Goal: Consume media (video, audio): Consume media (video, audio)

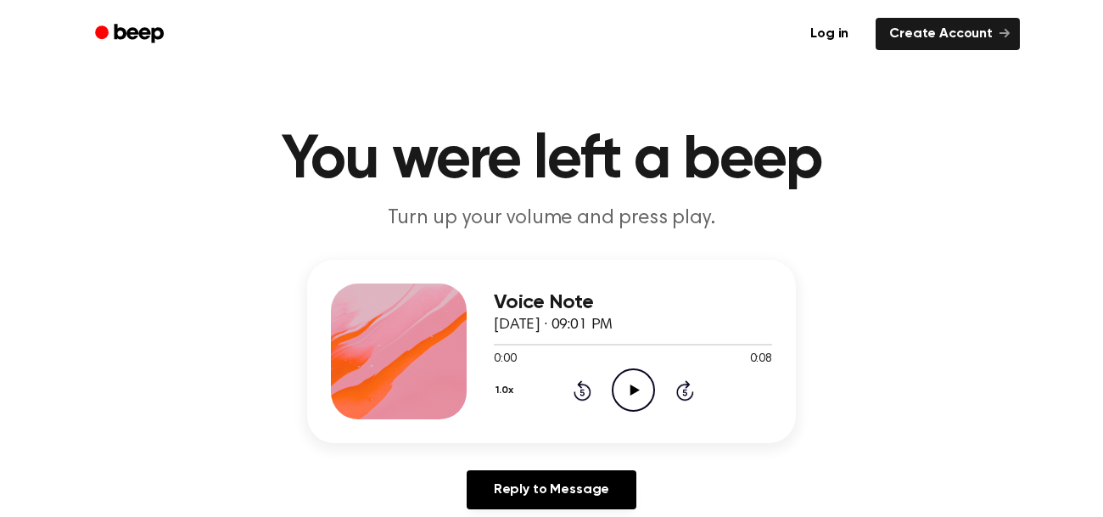
scroll to position [26, 0]
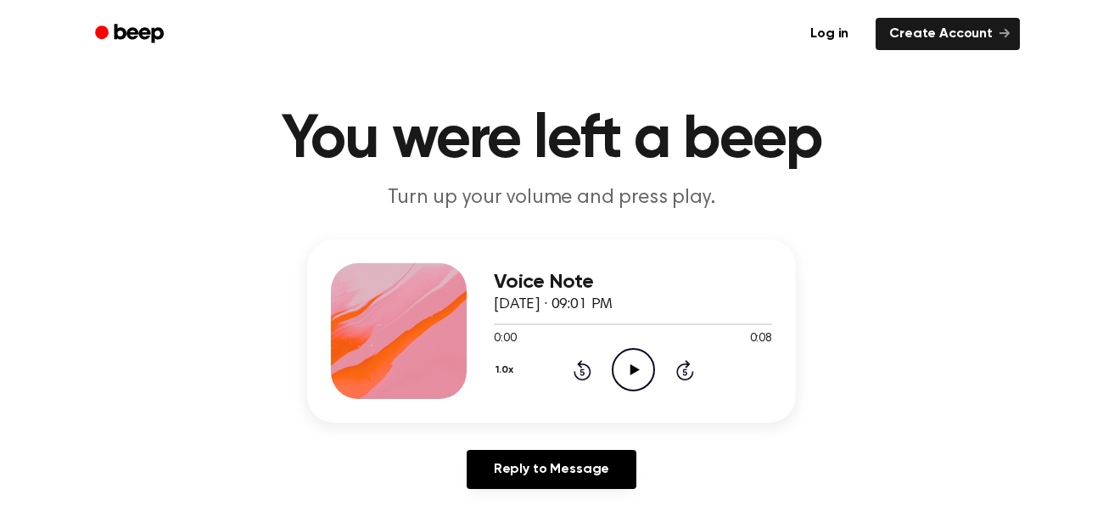
click at [640, 371] on icon "Play Audio" at bounding box center [633, 369] width 43 height 43
click at [627, 367] on icon "Pause Audio" at bounding box center [633, 369] width 43 height 43
click at [631, 357] on icon "Play Audio" at bounding box center [633, 369] width 43 height 43
click at [631, 357] on icon "Pause Audio" at bounding box center [633, 369] width 43 height 43
click at [640, 383] on icon "Play Audio" at bounding box center [633, 369] width 43 height 43
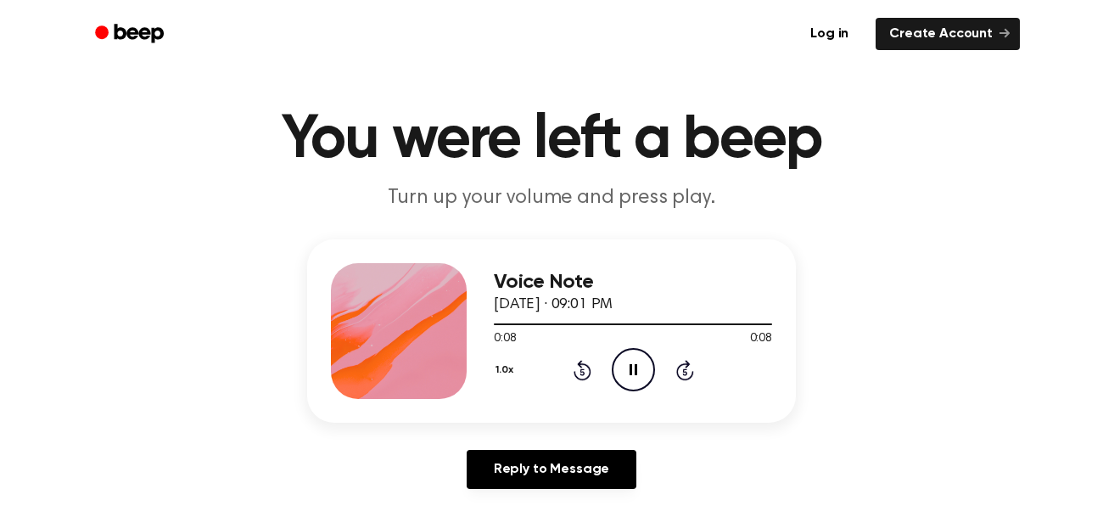
click at [640, 383] on icon "Pause Audio" at bounding box center [633, 369] width 43 height 43
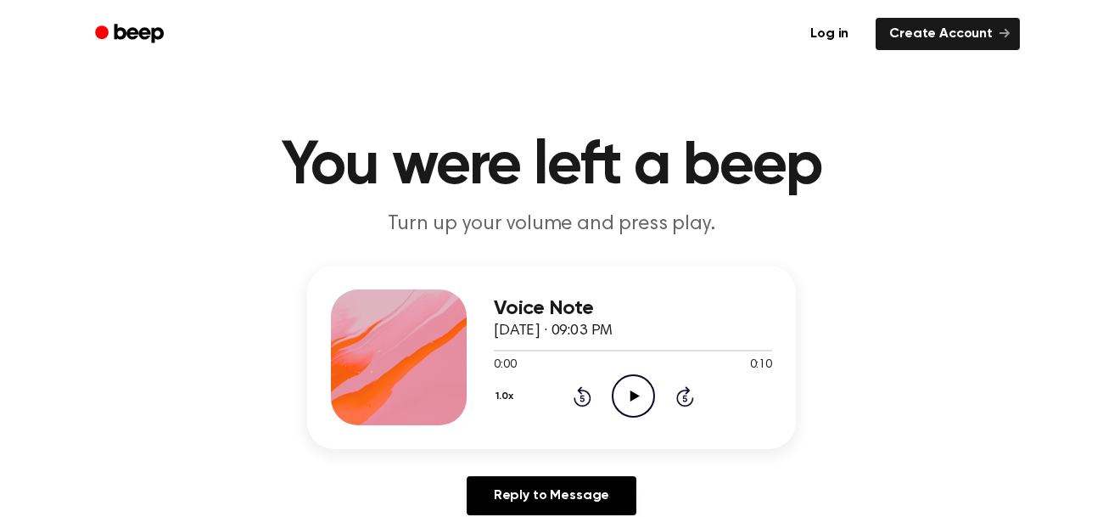
click at [616, 394] on icon "Play Audio" at bounding box center [633, 395] width 43 height 43
click at [617, 397] on icon "Pause Audio" at bounding box center [633, 395] width 43 height 43
click at [645, 386] on icon "Play Audio" at bounding box center [633, 395] width 43 height 43
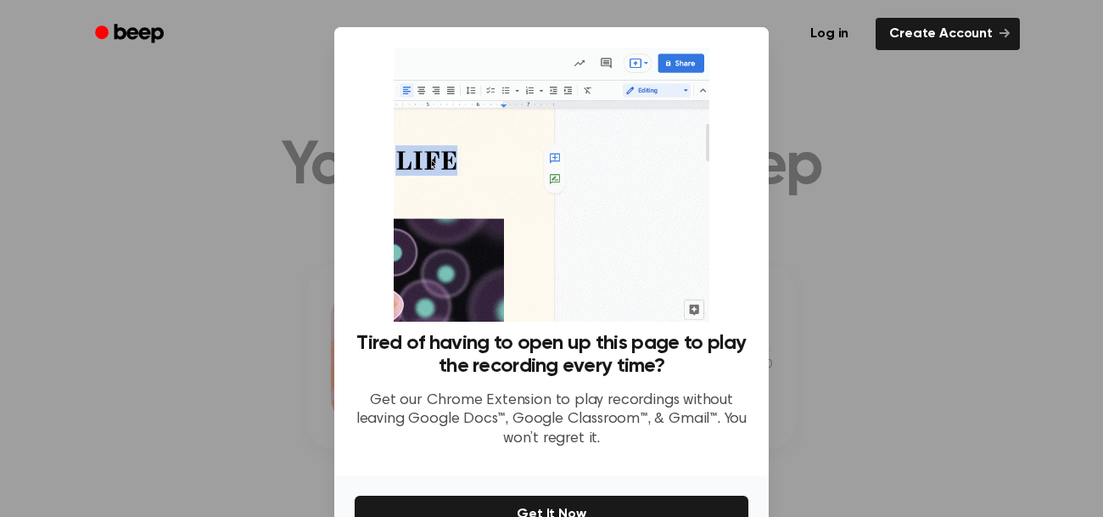
click at [1018, 285] on div at bounding box center [551, 258] width 1103 height 517
click at [918, 390] on div at bounding box center [551, 258] width 1103 height 517
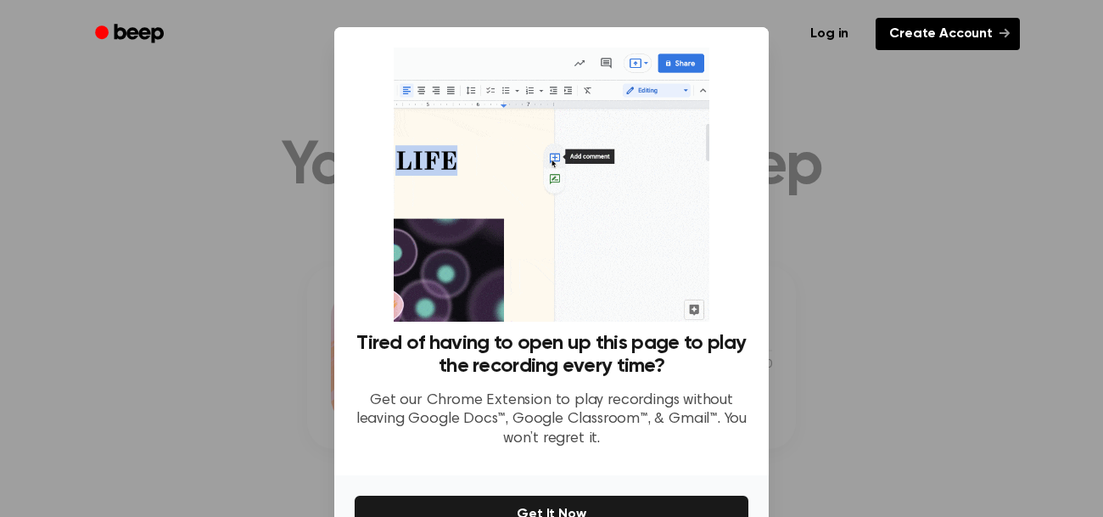
drag, startPoint x: 1099, startPoint y: 188, endPoint x: 1007, endPoint y: 35, distance: 179.2
click at [1101, 187] on div at bounding box center [551, 258] width 1103 height 517
click at [804, 232] on div at bounding box center [551, 258] width 1103 height 517
click at [5, 89] on div at bounding box center [551, 258] width 1103 height 517
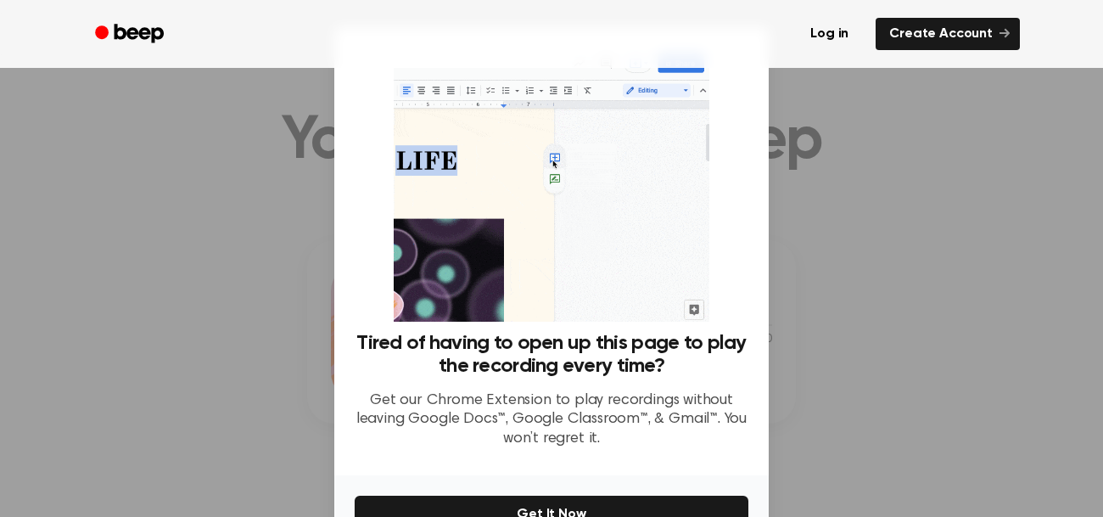
scroll to position [26, 0]
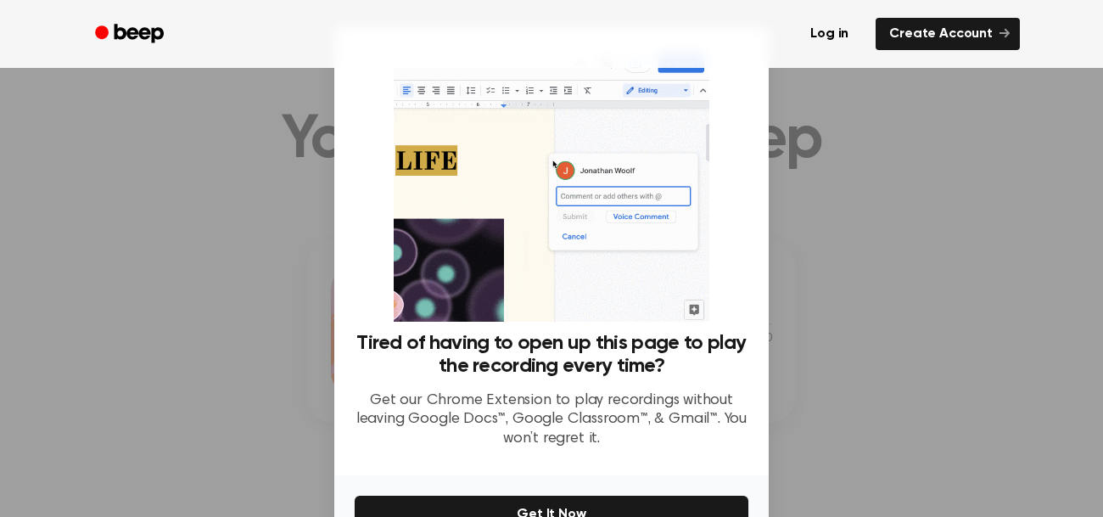
click at [680, 175] on img at bounding box center [551, 184] width 315 height 274
click at [773, 159] on div at bounding box center [551, 258] width 1103 height 517
click at [878, 165] on div at bounding box center [551, 258] width 1103 height 517
click at [879, 199] on div at bounding box center [551, 258] width 1103 height 517
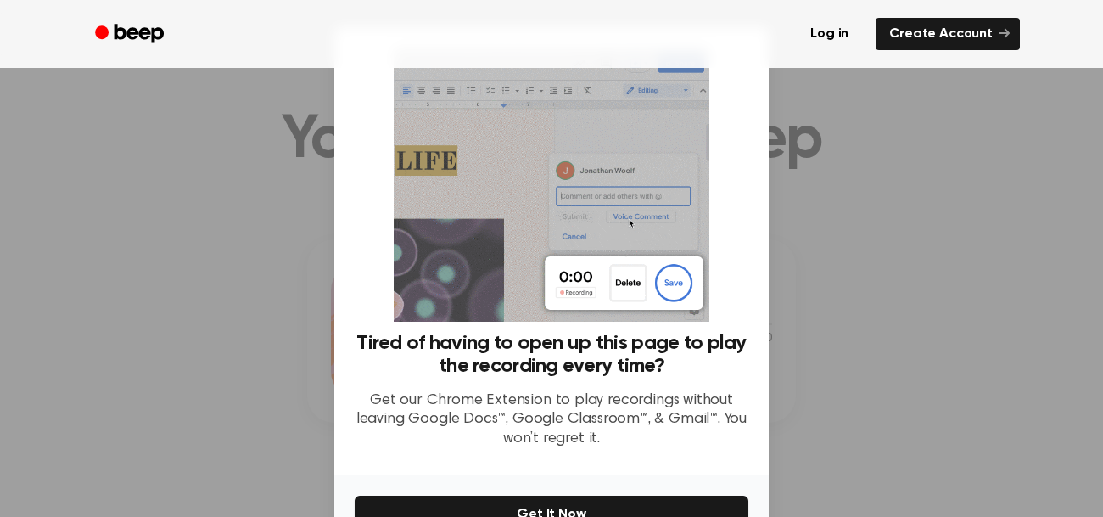
click at [934, 130] on div at bounding box center [551, 258] width 1103 height 517
click at [934, 171] on div at bounding box center [551, 258] width 1103 height 517
click at [937, 194] on div at bounding box center [551, 258] width 1103 height 517
click at [584, 498] on button "Get It Now" at bounding box center [552, 513] width 394 height 37
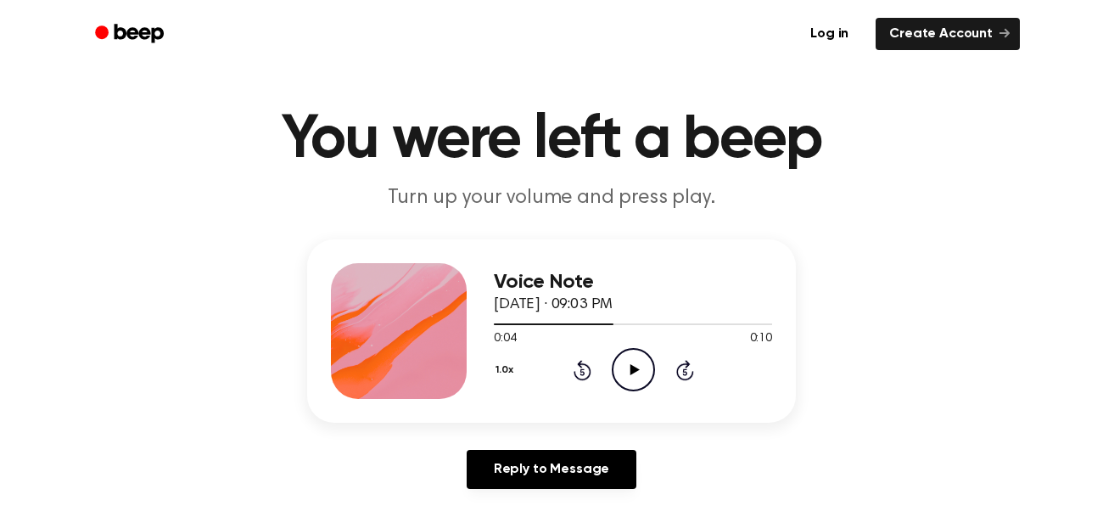
click at [627, 378] on icon "Play Audio" at bounding box center [633, 369] width 43 height 43
click at [634, 366] on icon at bounding box center [633, 369] width 8 height 11
click at [608, 371] on div "1.0x Rewind 5 seconds Play Audio Skip 5 seconds" at bounding box center [633, 369] width 278 height 43
click at [617, 364] on icon "Play Audio" at bounding box center [633, 369] width 43 height 43
click at [645, 356] on icon "Pause Audio" at bounding box center [633, 369] width 43 height 43
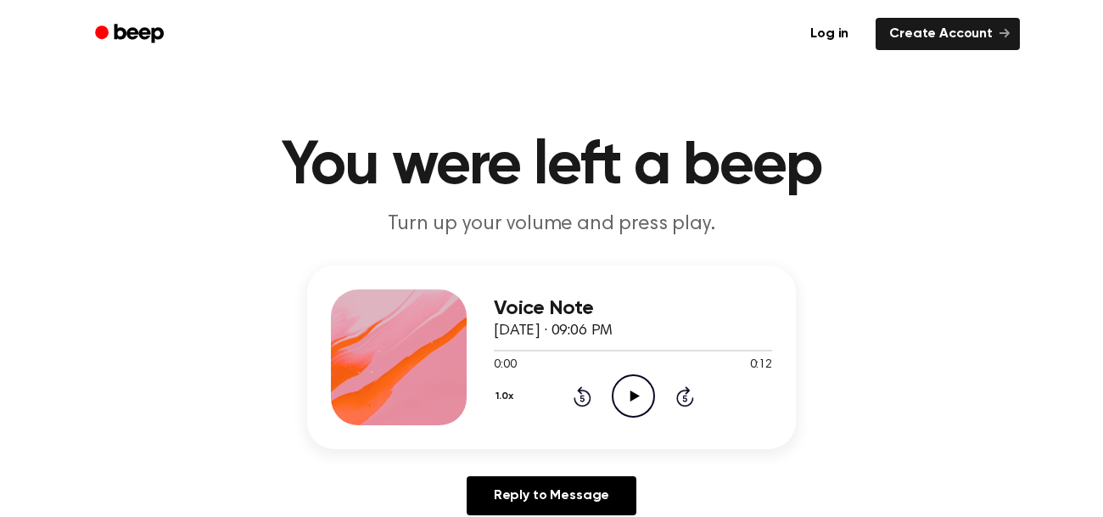
click at [629, 405] on icon "Play Audio" at bounding box center [633, 395] width 43 height 43
click at [629, 405] on icon "Pause Audio" at bounding box center [633, 395] width 43 height 43
click at [630, 386] on icon "Play Audio" at bounding box center [633, 395] width 43 height 43
click at [632, 388] on icon "Pause Audio" at bounding box center [633, 395] width 43 height 43
click at [627, 388] on icon "Play Audio" at bounding box center [633, 395] width 43 height 43
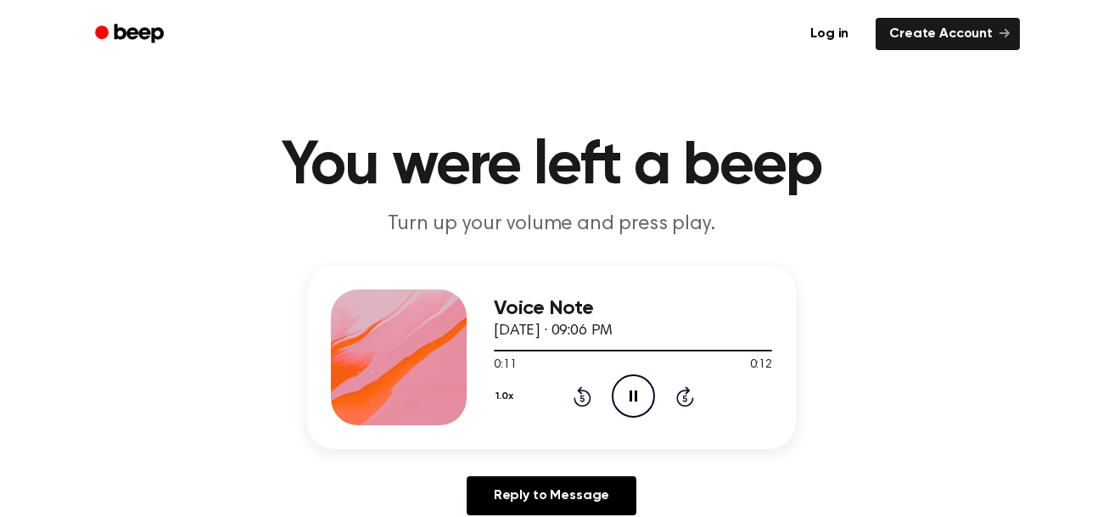
click at [637, 392] on icon "Pause Audio" at bounding box center [633, 395] width 43 height 43
drag, startPoint x: 633, startPoint y: 353, endPoint x: 503, endPoint y: 372, distance: 131.1
click at [503, 372] on div "0:12 0:12 Your browser does not support the [object Object] element." at bounding box center [633, 358] width 278 height 31
click at [584, 406] on icon "Rewind 5 seconds" at bounding box center [582, 396] width 19 height 22
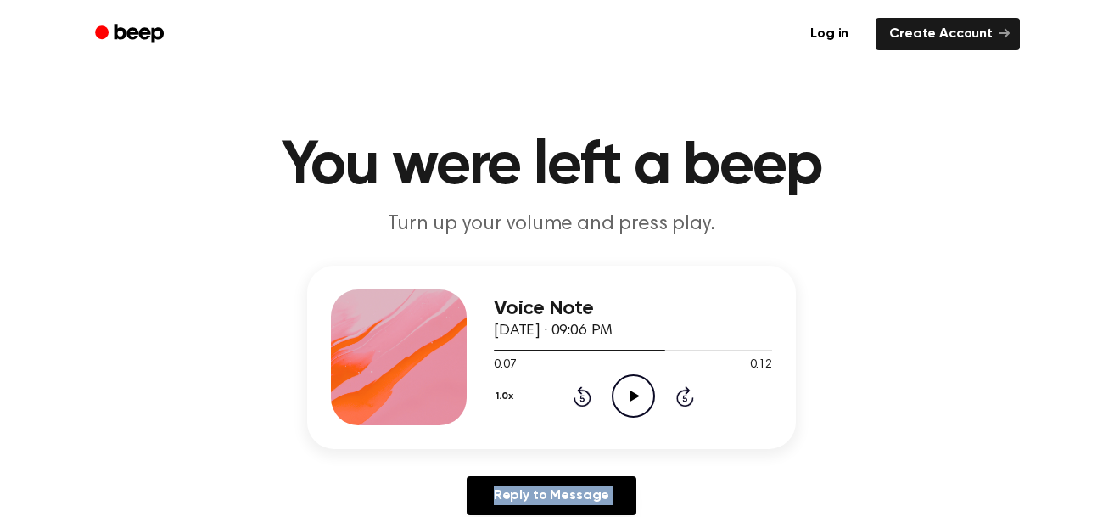
click at [584, 406] on icon "Rewind 5 seconds" at bounding box center [582, 396] width 19 height 22
click at [627, 388] on icon "Play Audio" at bounding box center [633, 395] width 43 height 43
